Goal: Task Accomplishment & Management: Use online tool/utility

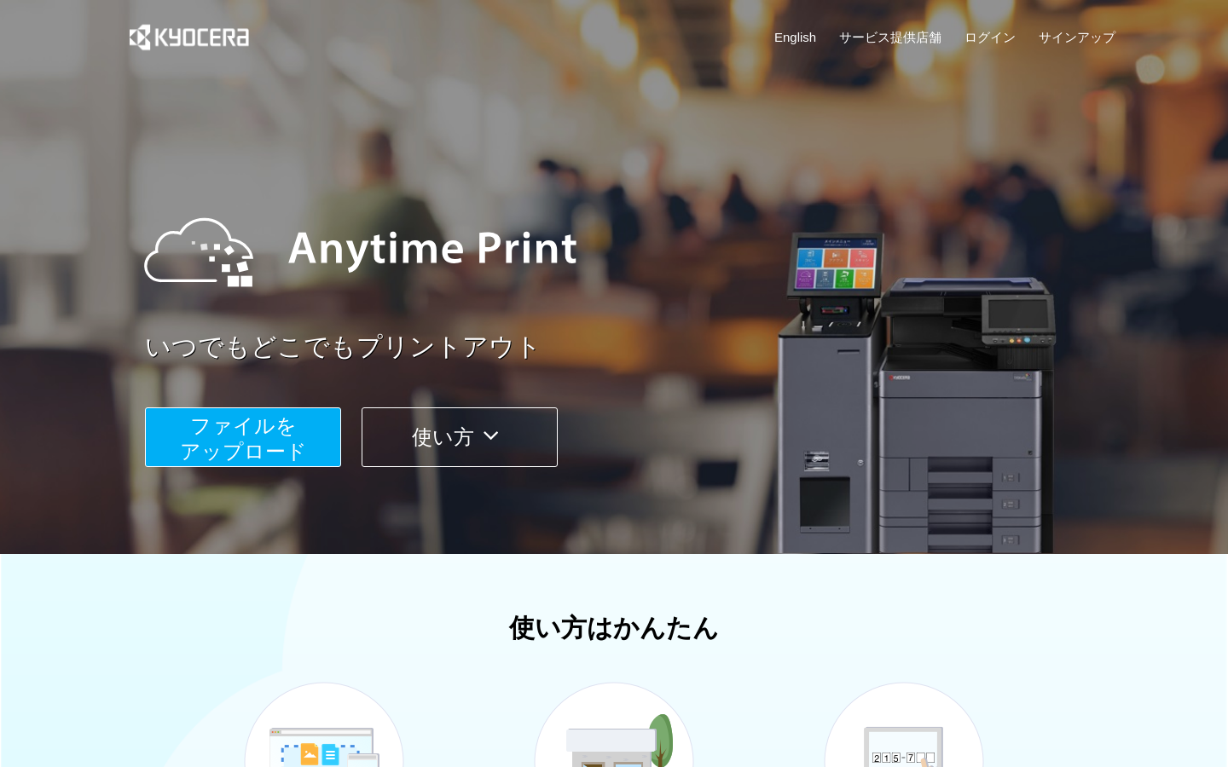
click at [303, 430] on button "ファイルを ​​アップロード" at bounding box center [243, 437] width 196 height 60
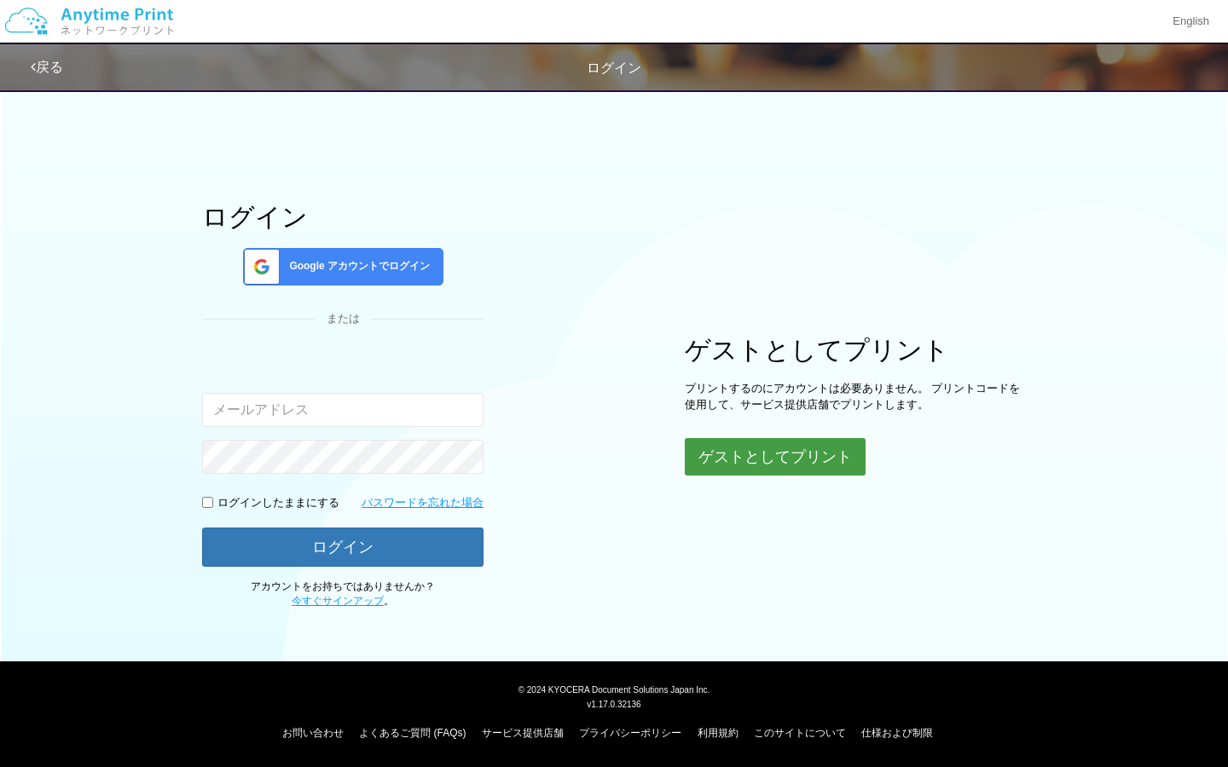
click at [723, 461] on button "ゲストとしてプリント" at bounding box center [775, 457] width 181 height 38
click at [750, 460] on button "ゲストとしてプリント" at bounding box center [775, 457] width 181 height 38
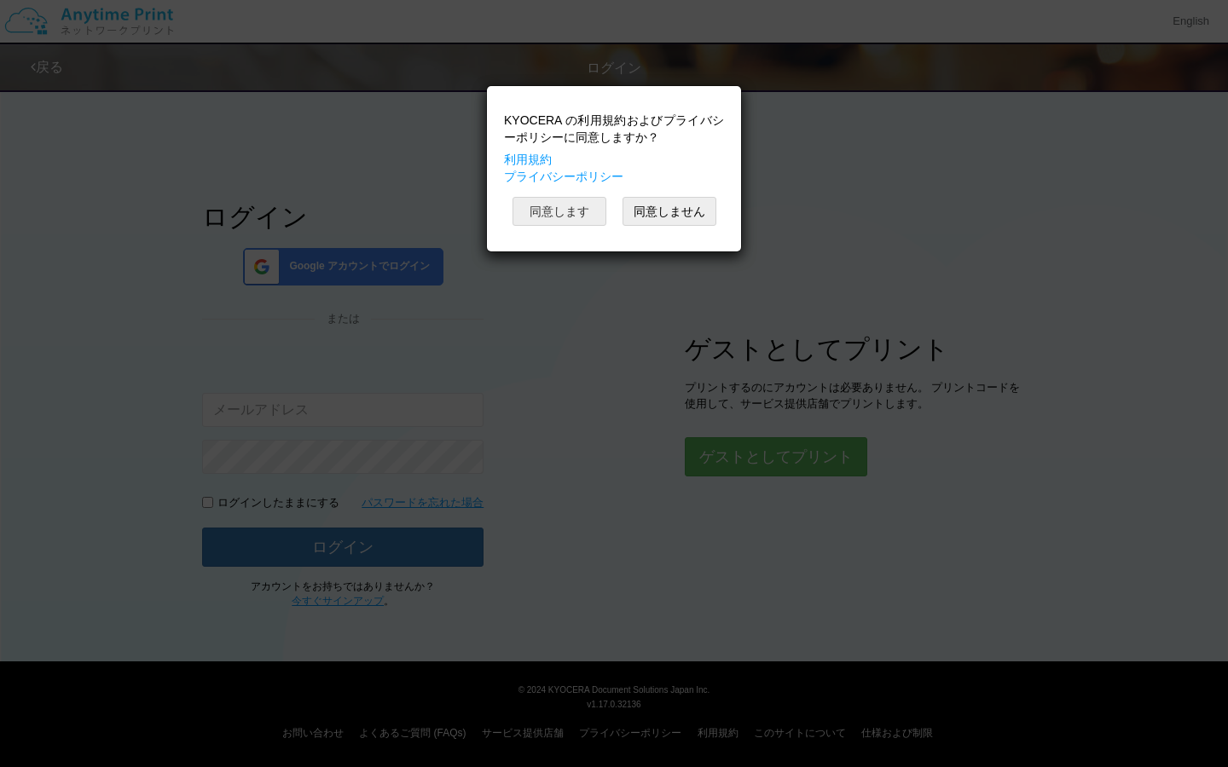
click at [592, 211] on button "同意します" at bounding box center [559, 211] width 94 height 29
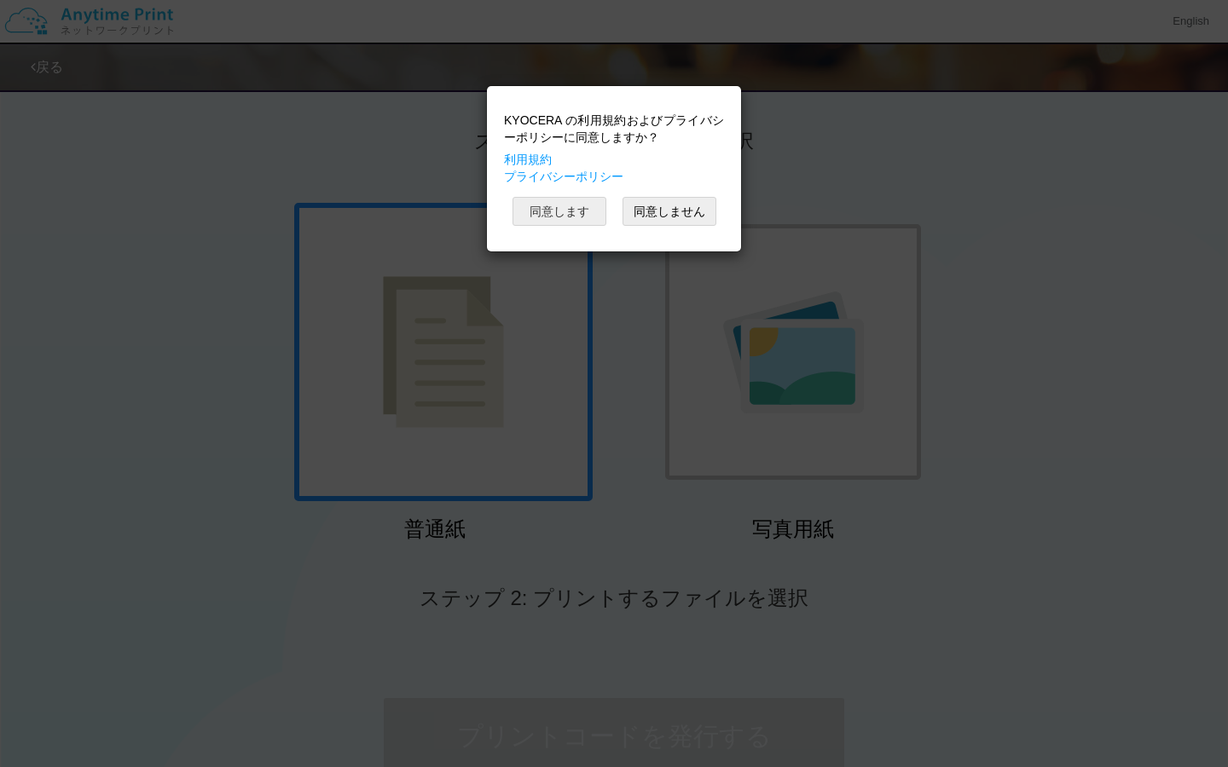
click at [592, 211] on button "同意します" at bounding box center [559, 211] width 94 height 29
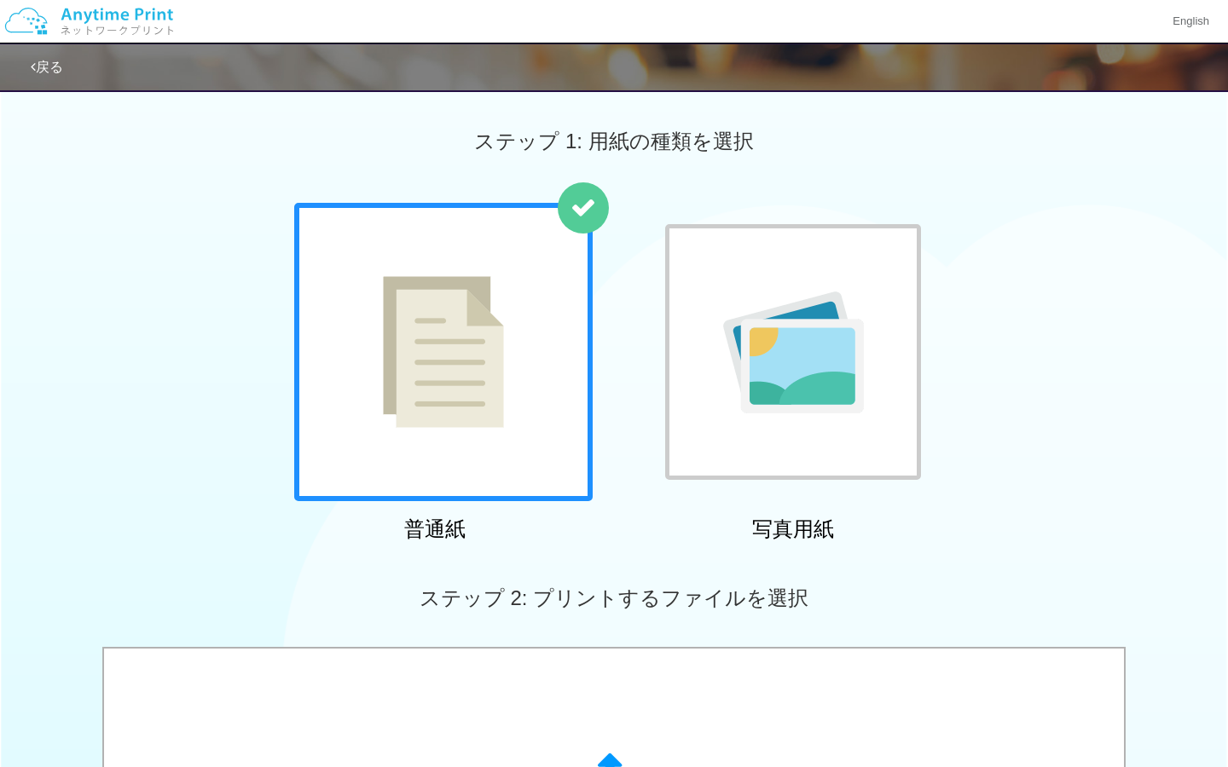
click at [575, 273] on div at bounding box center [443, 352] width 298 height 298
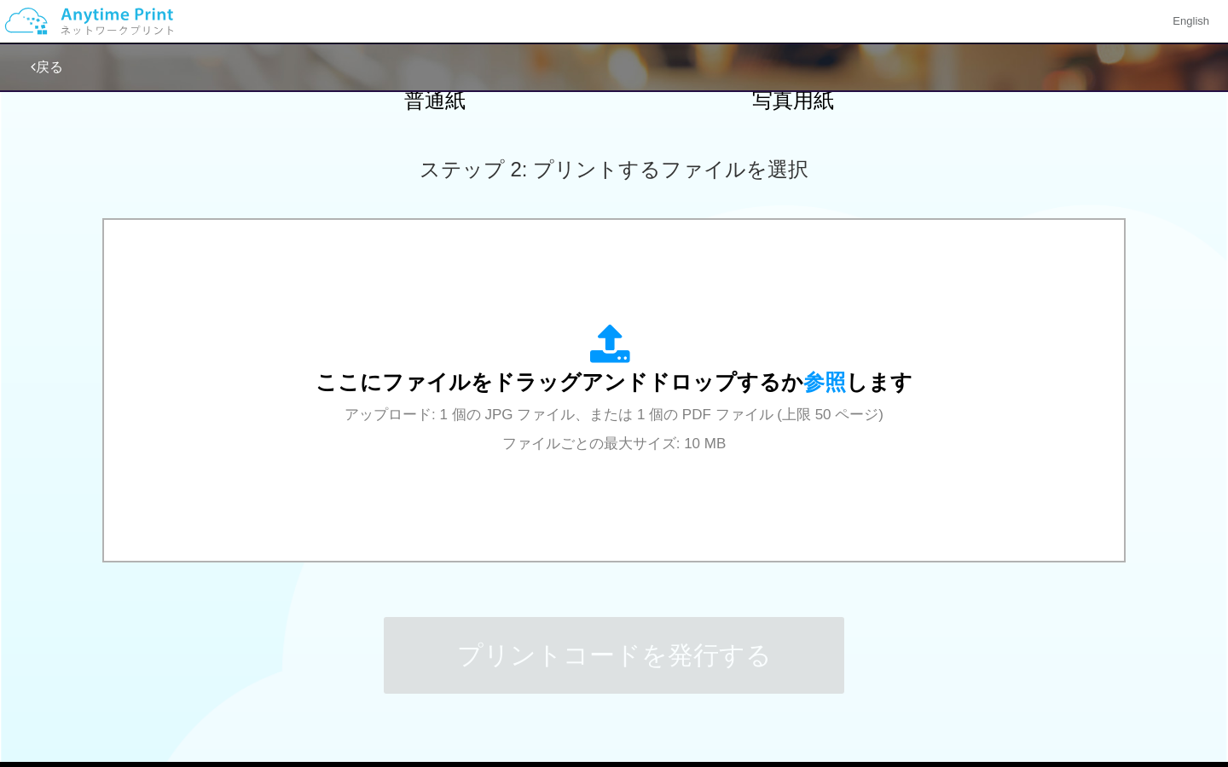
scroll to position [432, 0]
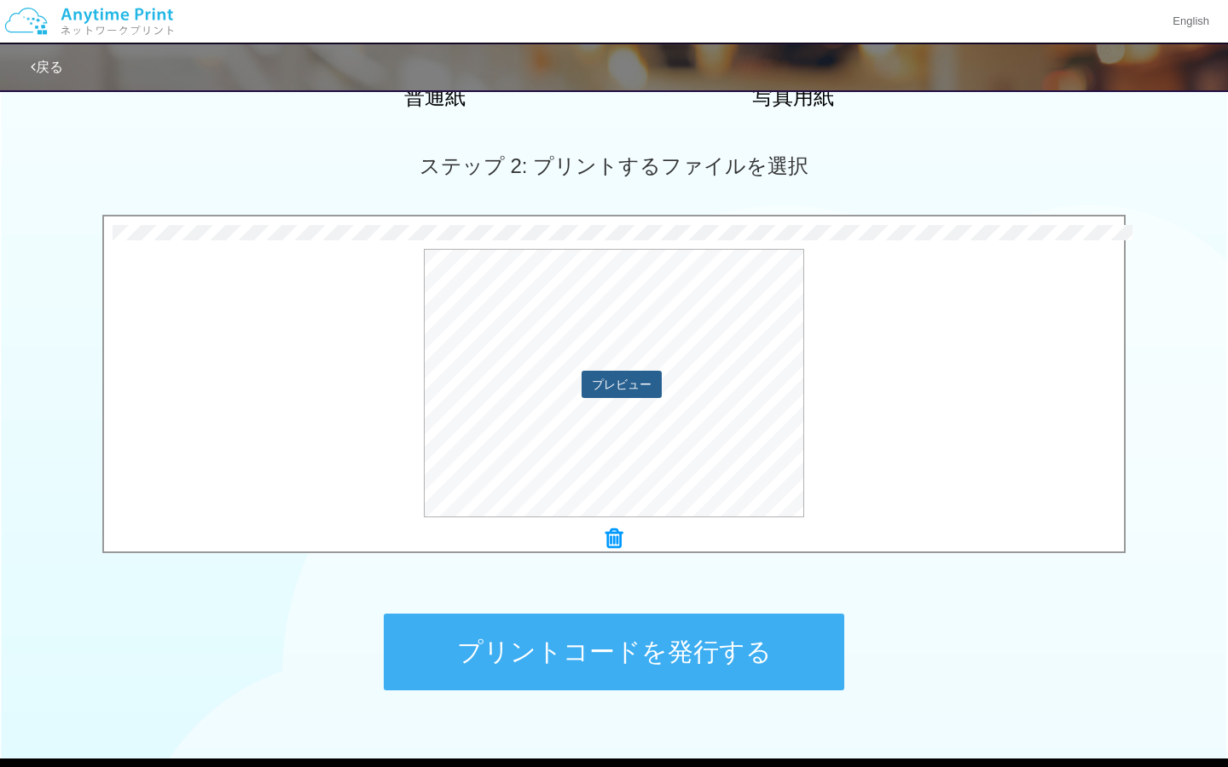
click at [632, 383] on button "プレビュー" at bounding box center [621, 384] width 80 height 27
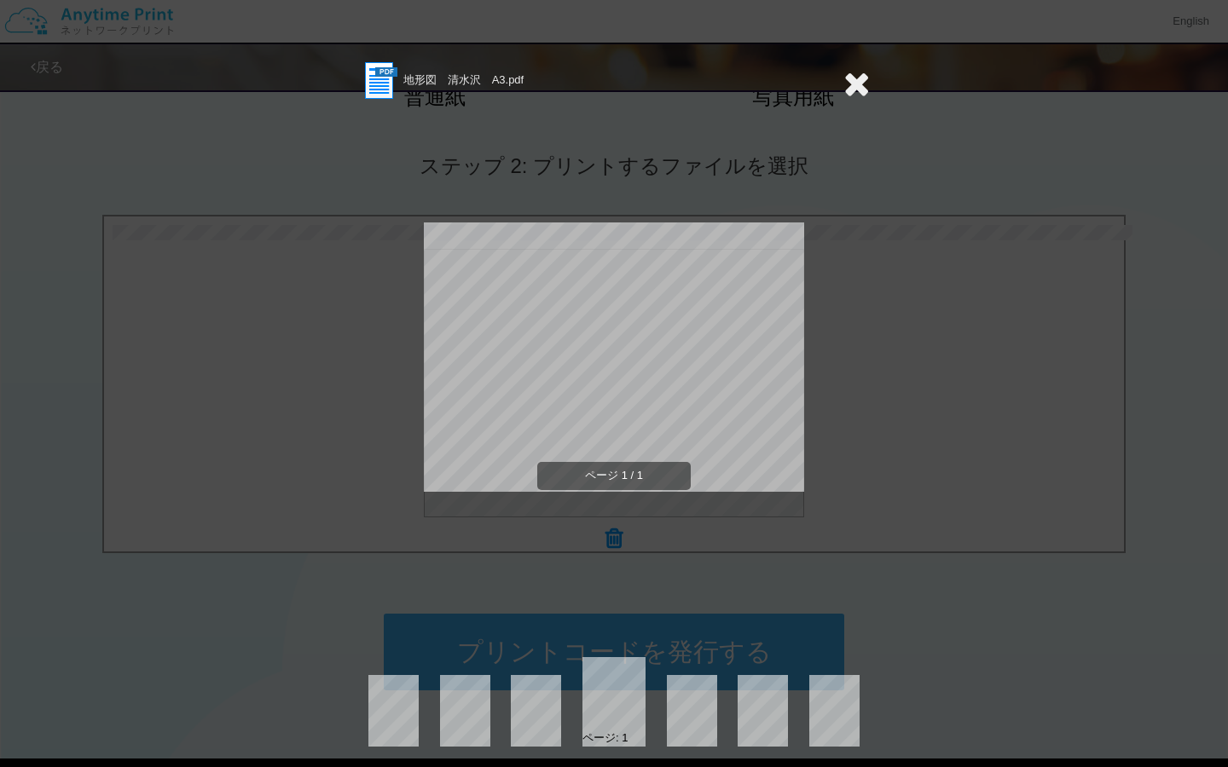
click at [868, 76] on icon at bounding box center [856, 83] width 26 height 34
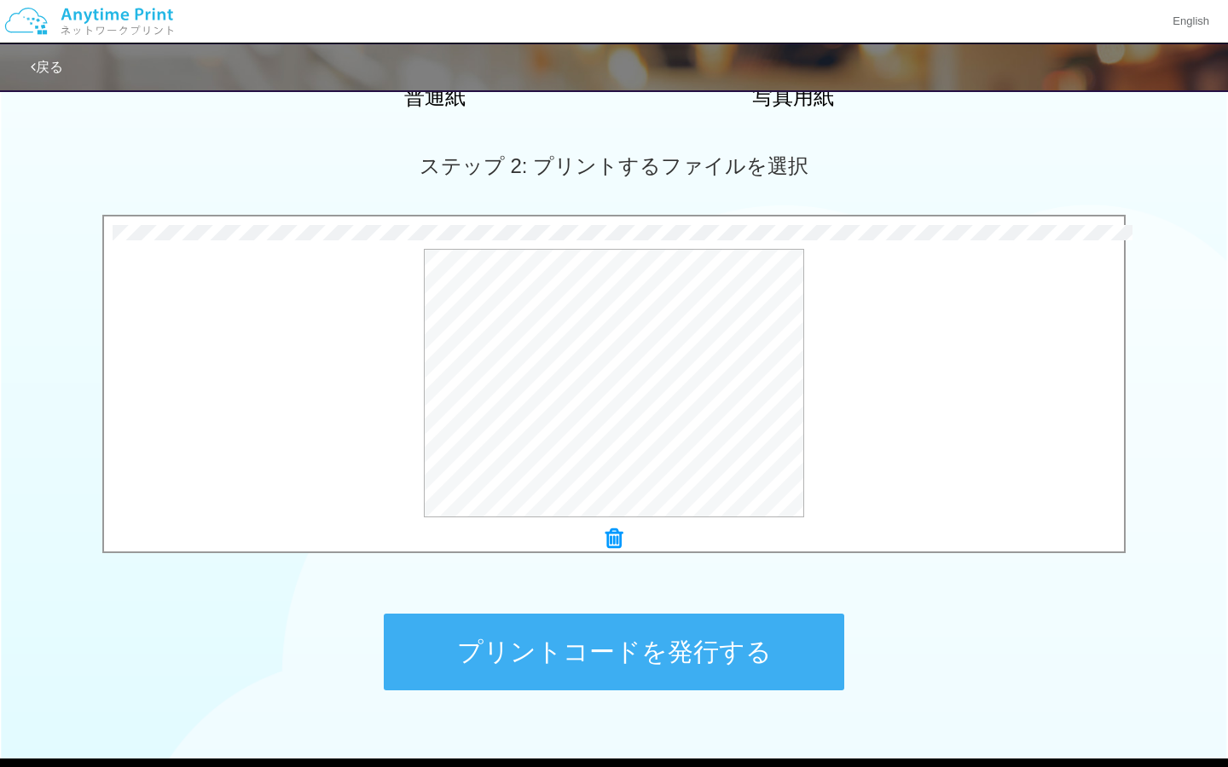
scroll to position [529, 0]
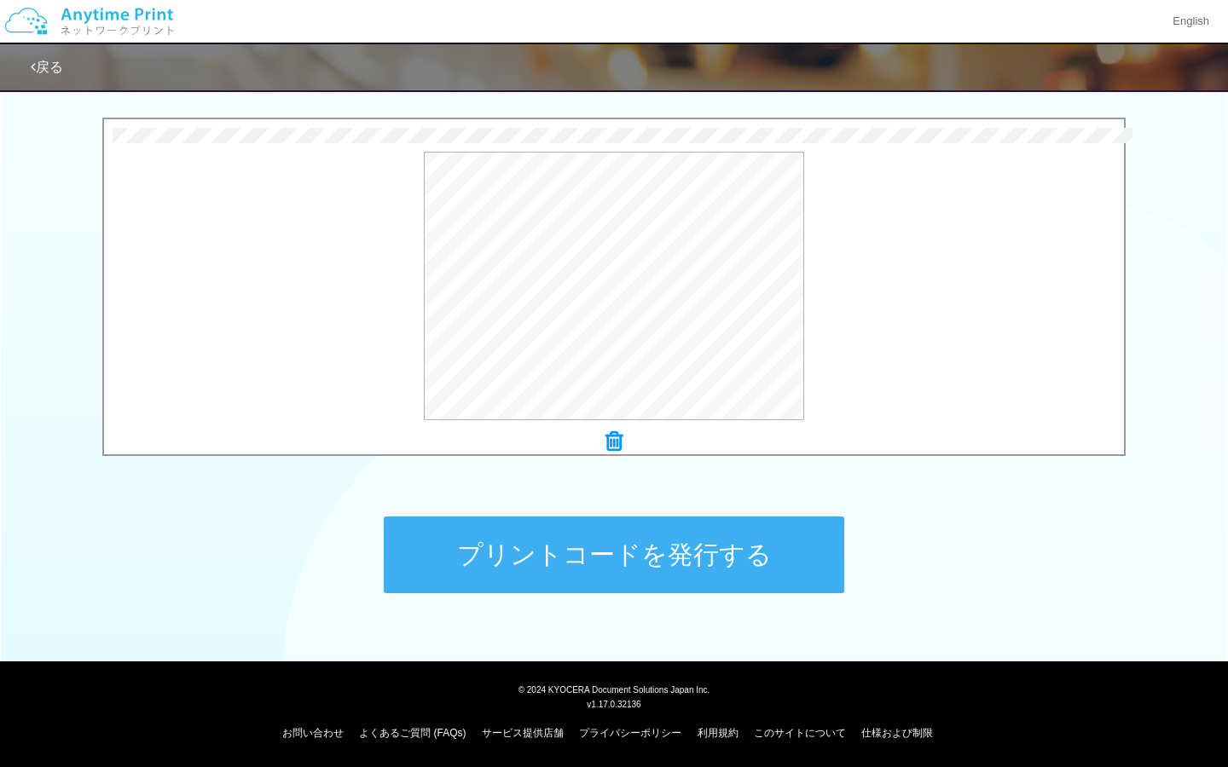
click at [673, 558] on button "プリントコードを発行する" at bounding box center [614, 555] width 460 height 77
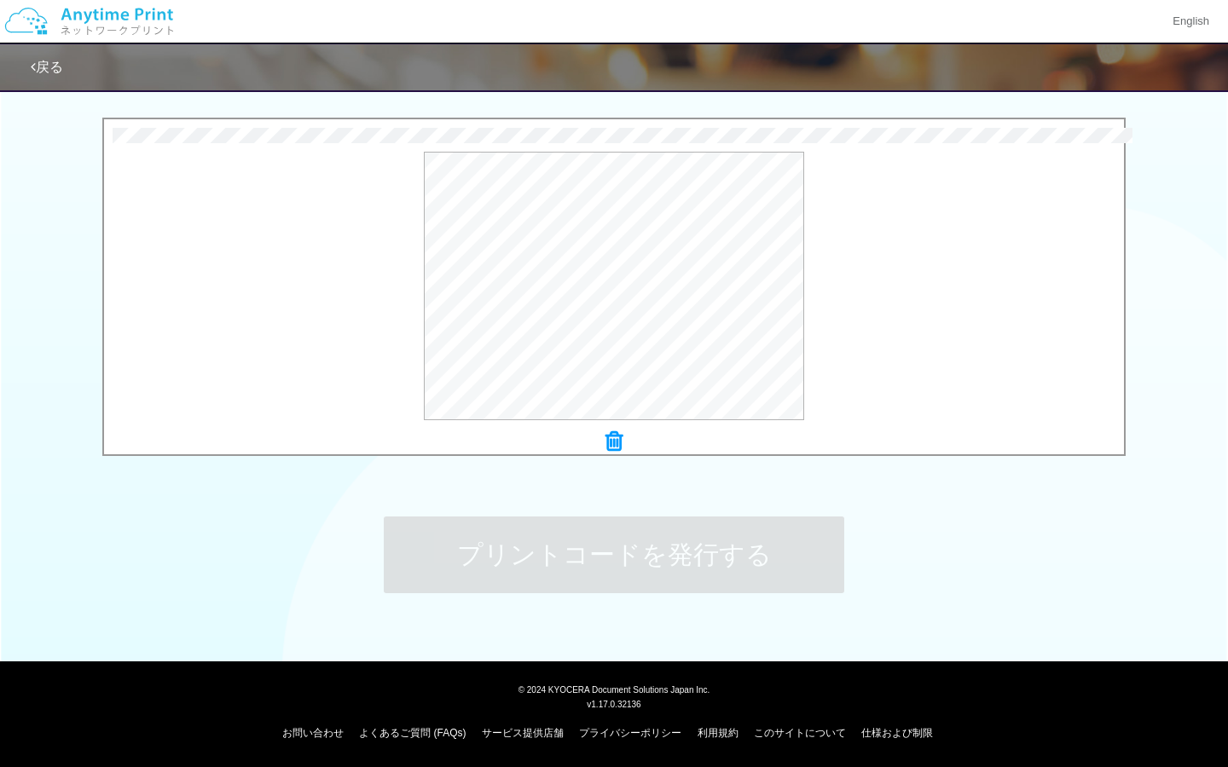
scroll to position [0, 0]
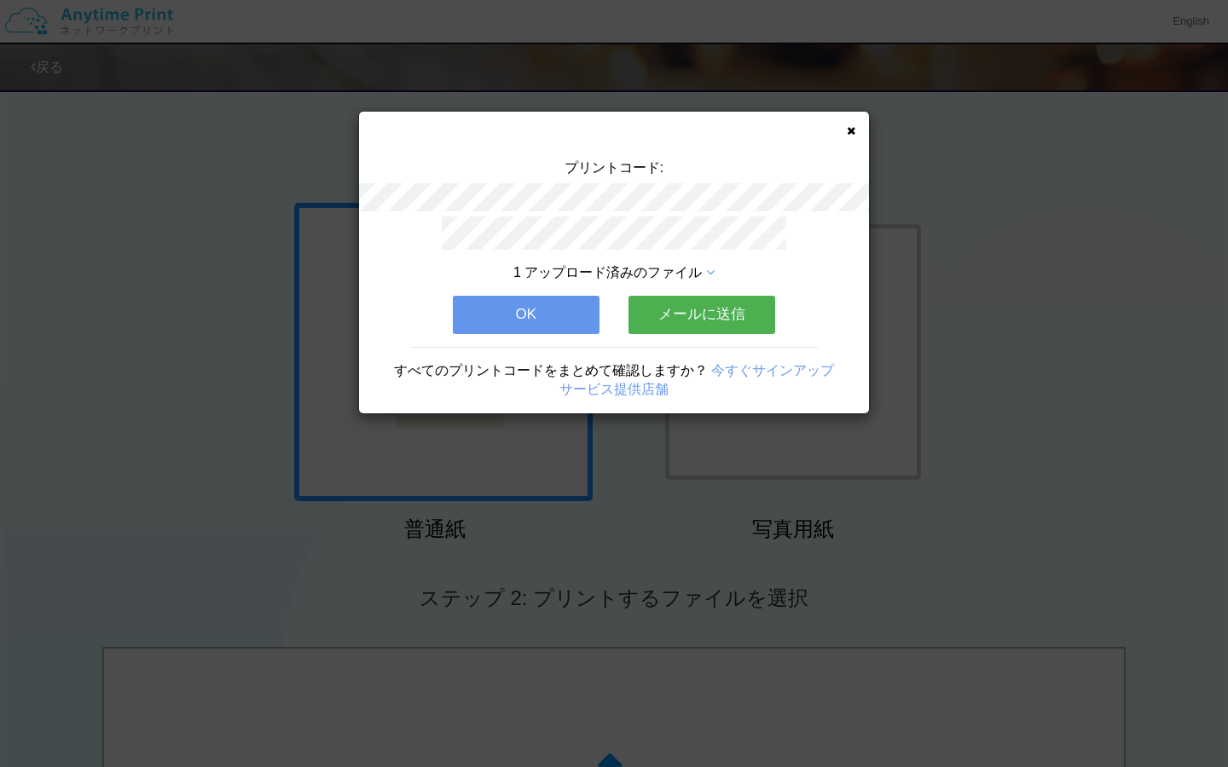
click at [588, 312] on button "OK" at bounding box center [526, 315] width 147 height 38
